Goal: Book appointment/travel/reservation

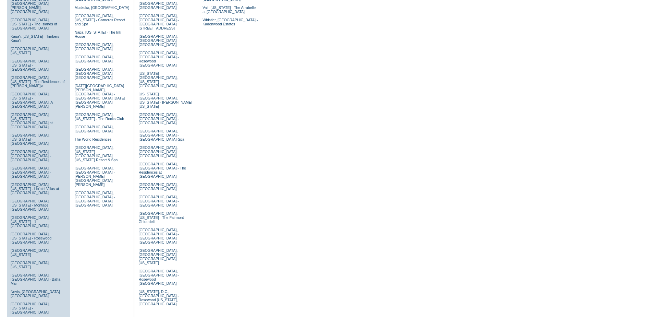
scroll to position [240, 0]
click at [24, 259] on link "[GEOGRAPHIC_DATA], [US_STATE]" at bounding box center [30, 263] width 39 height 8
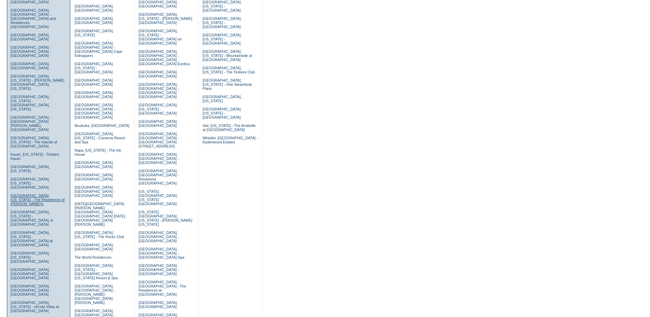
scroll to position [103, 0]
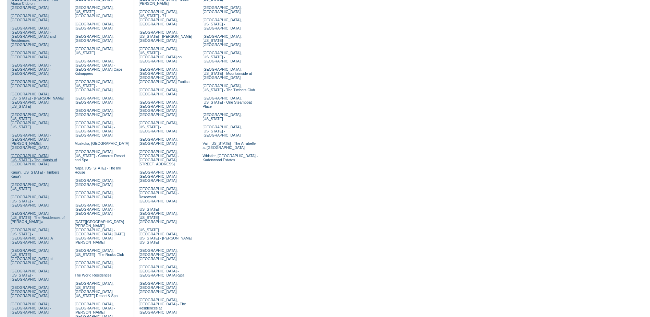
click at [26, 154] on link "Islamorada, Florida - The Islands of Islamorada" at bounding box center [34, 160] width 47 height 12
